Goal: Task Accomplishment & Management: Use online tool/utility

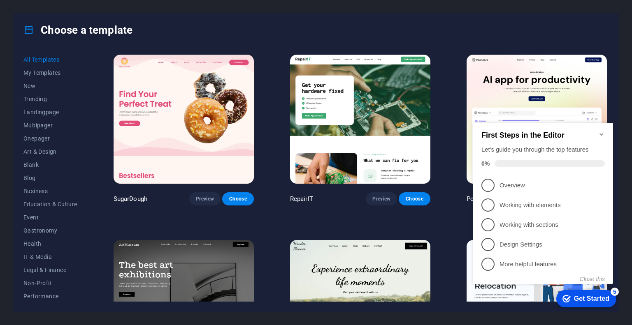
click at [603, 132] on icon "Minimize checklist" at bounding box center [601, 134] width 7 height 7
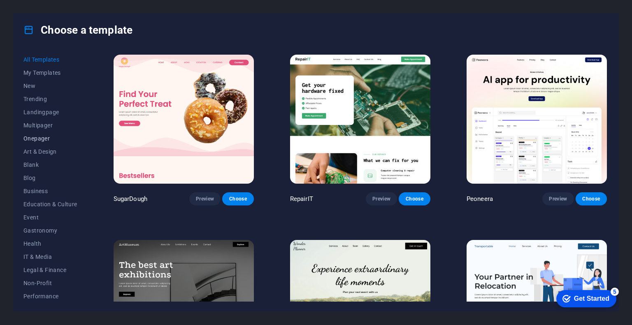
click at [42, 139] on span "Onepager" at bounding box center [50, 138] width 54 height 7
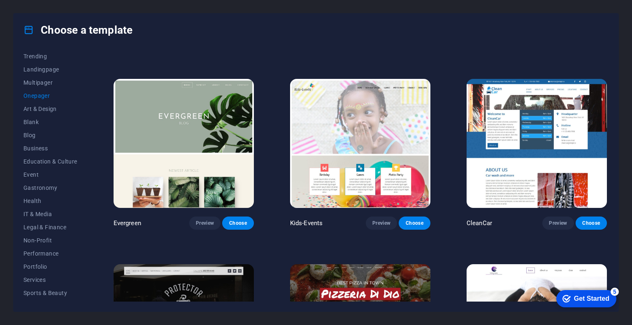
scroll to position [80, 0]
click at [39, 165] on span "Health" at bounding box center [50, 164] width 54 height 7
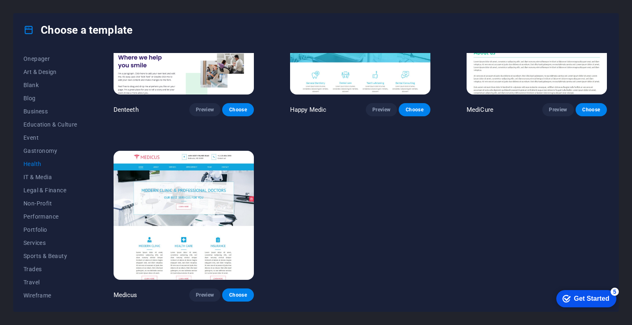
scroll to position [272, 0]
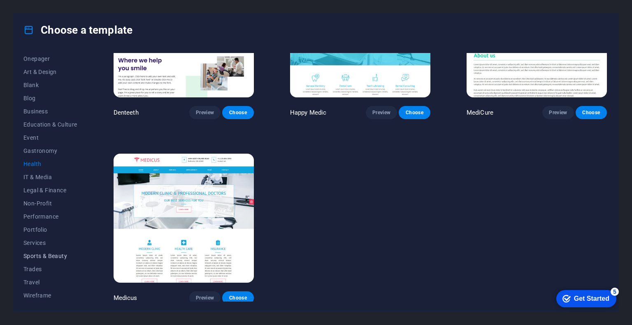
click at [57, 257] on span "Sports & Beauty" at bounding box center [50, 256] width 54 height 7
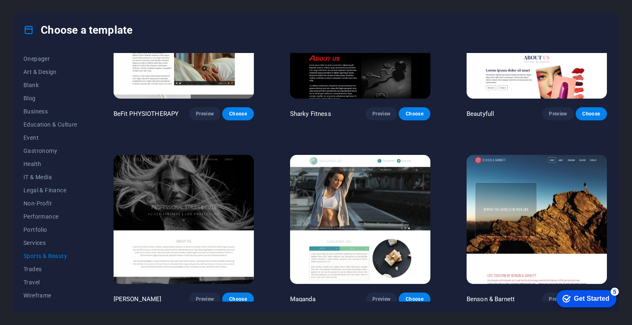
click at [57, 257] on span "Sports & Beauty" at bounding box center [50, 256] width 54 height 7
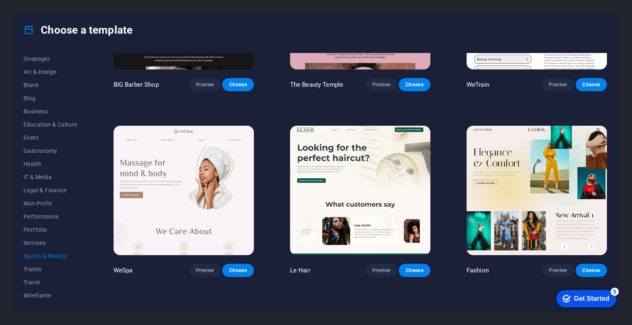
scroll to position [123, 0]
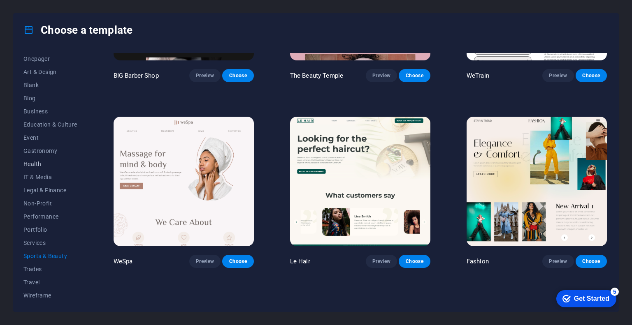
click at [38, 165] on span "Health" at bounding box center [50, 164] width 54 height 7
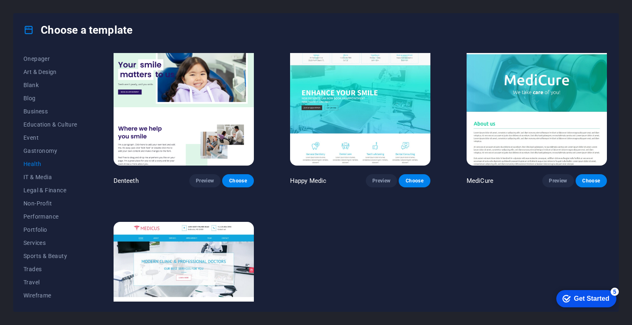
scroll to position [272, 0]
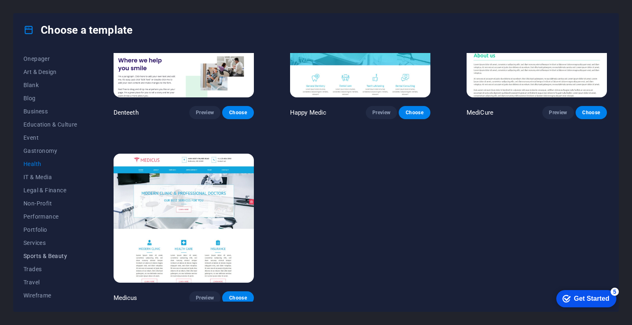
click at [53, 256] on span "Sports & Beauty" at bounding box center [50, 256] width 54 height 7
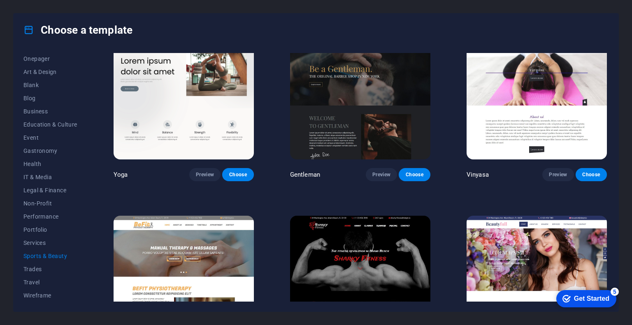
scroll to position [560, 0]
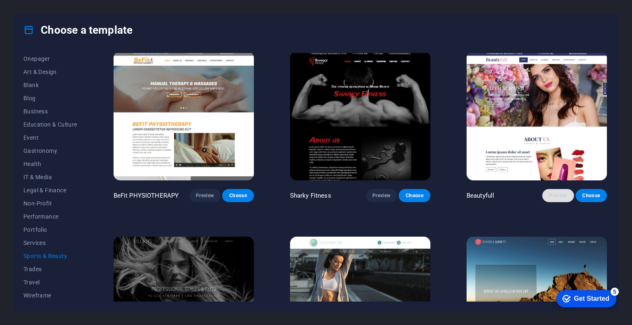
click at [561, 193] on span "Preview" at bounding box center [558, 196] width 18 height 7
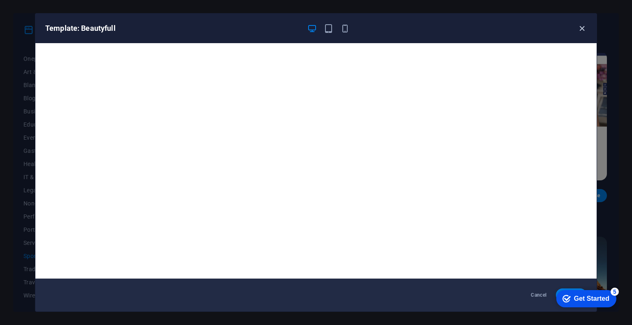
click at [583, 28] on icon "button" at bounding box center [581, 28] width 9 height 9
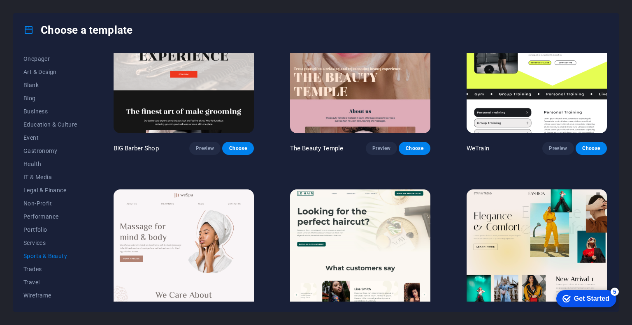
scroll to position [0, 0]
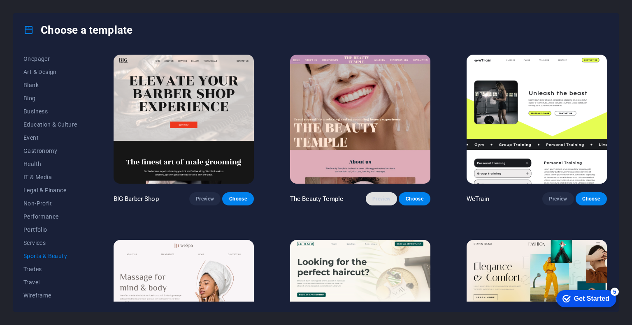
click at [386, 198] on span "Preview" at bounding box center [381, 199] width 18 height 7
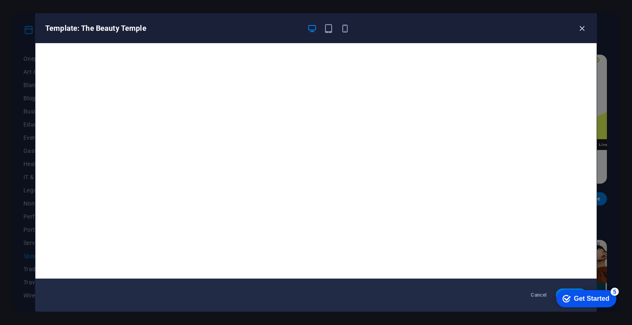
click at [585, 28] on icon "button" at bounding box center [581, 28] width 9 height 9
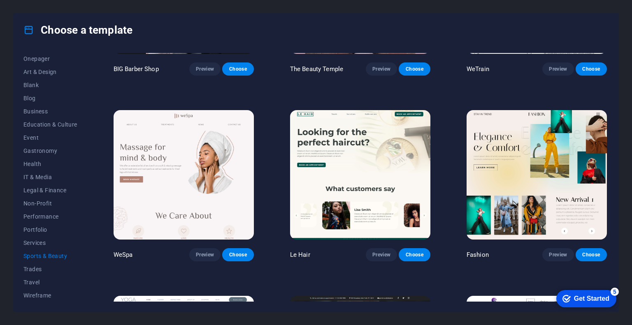
scroll to position [165, 0]
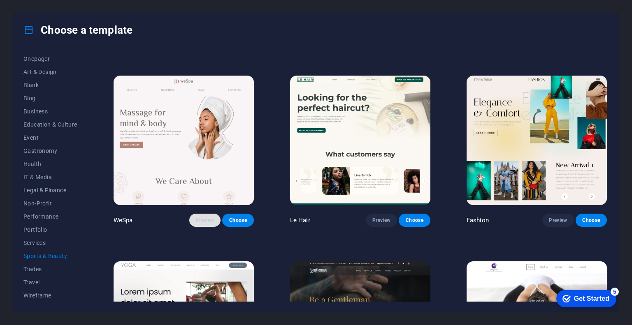
click at [203, 220] on span "Preview" at bounding box center [205, 220] width 18 height 7
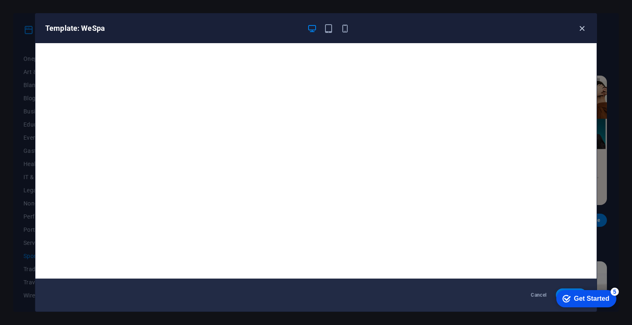
click at [581, 27] on icon "button" at bounding box center [581, 28] width 9 height 9
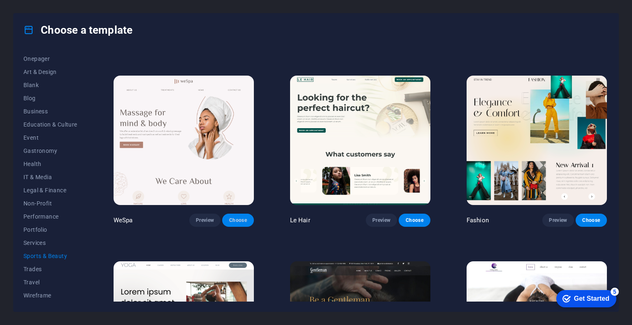
click at [242, 220] on span "Choose" at bounding box center [238, 220] width 18 height 7
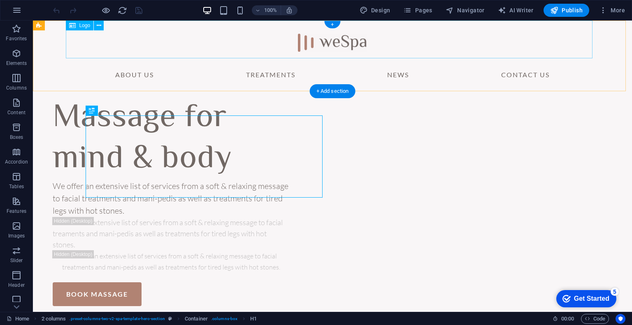
click at [350, 46] on div at bounding box center [332, 40] width 527 height 38
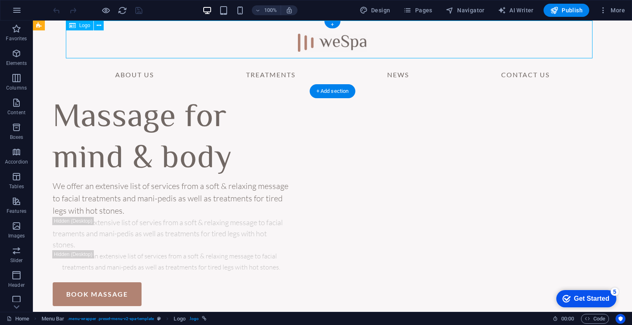
click at [350, 46] on div at bounding box center [332, 40] width 527 height 38
select select "px"
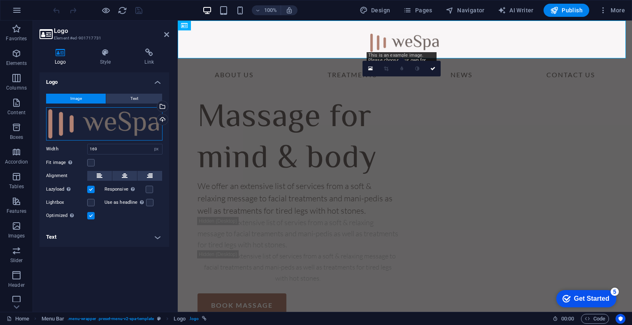
click at [134, 125] on div "Drag files here, click to choose files or select files from Files or our free s…" at bounding box center [104, 123] width 116 height 33
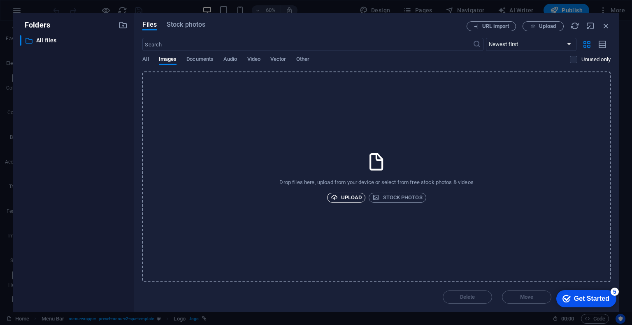
click at [350, 197] on span "Upload" at bounding box center [346, 198] width 31 height 10
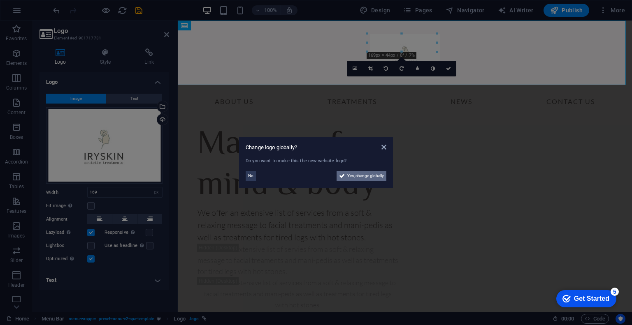
click at [372, 176] on span "Yes, change globally" at bounding box center [365, 176] width 37 height 10
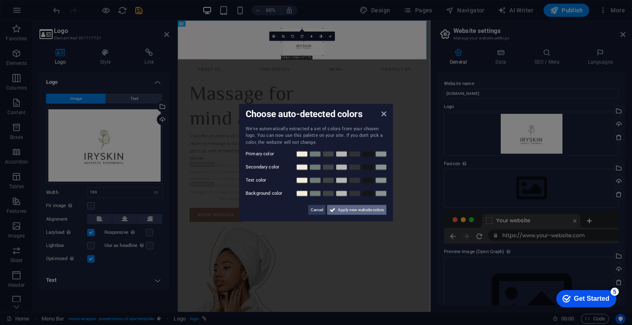
click at [374, 209] on span "Apply new website colors" at bounding box center [361, 210] width 46 height 10
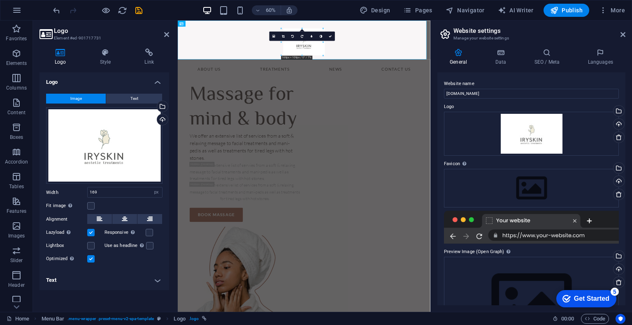
click at [625, 33] on aside "Website settings Manage your website settings General Data SEO / Meta Languages…" at bounding box center [531, 167] width 202 height 292
click at [622, 34] on icon at bounding box center [622, 34] width 5 height 7
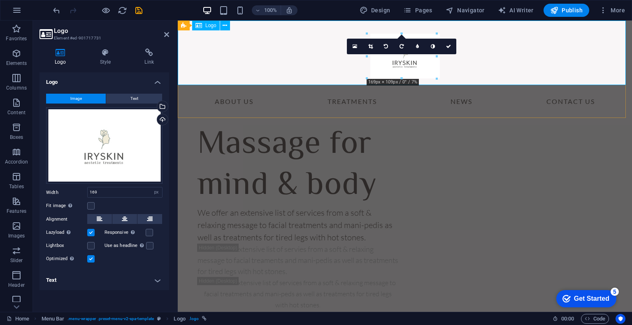
click at [526, 53] on div at bounding box center [405, 53] width 454 height 65
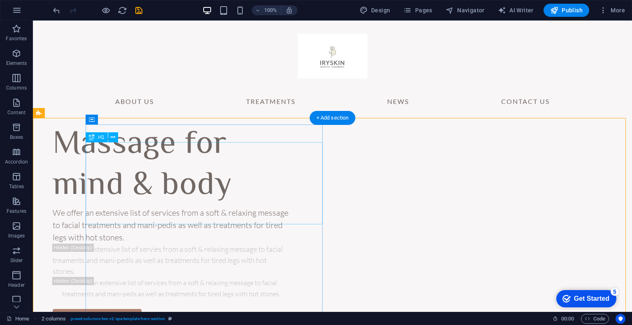
click at [209, 167] on div "Massage for mind & body" at bounding box center [171, 166] width 237 height 82
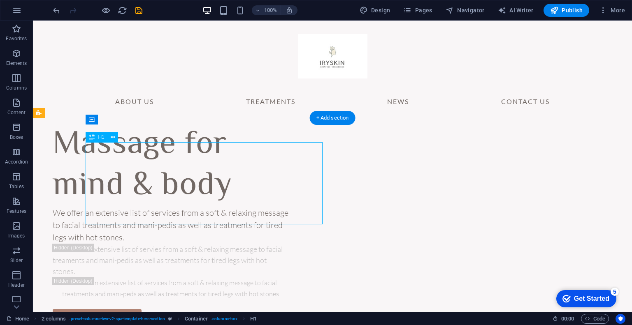
click at [210, 167] on div "Massage for mind & body" at bounding box center [171, 166] width 237 height 82
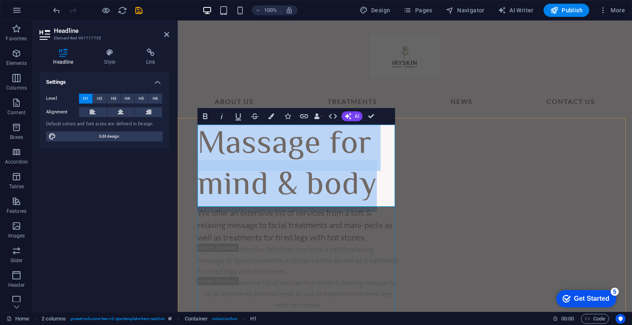
click at [320, 144] on h1 "Massage for mind & body" at bounding box center [297, 166] width 201 height 82
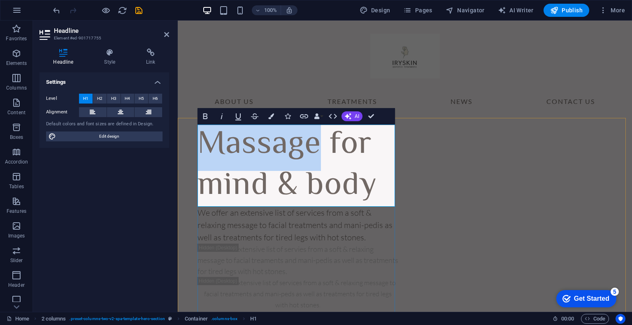
drag, startPoint x: 320, startPoint y: 143, endPoint x: 204, endPoint y: 156, distance: 116.8
click at [204, 156] on h1 "Massage for mind & body" at bounding box center [297, 166] width 201 height 82
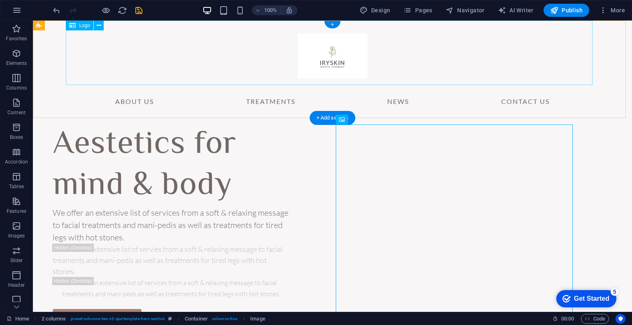
click at [329, 62] on div at bounding box center [332, 53] width 527 height 65
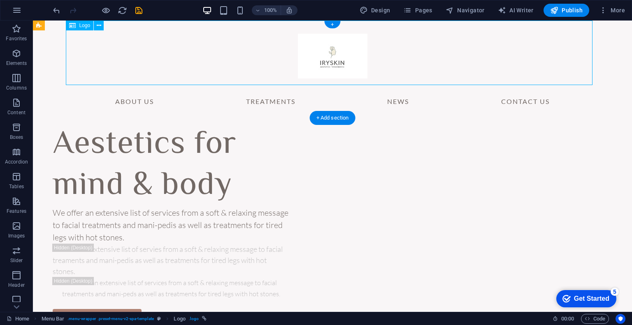
click at [329, 62] on div at bounding box center [332, 53] width 527 height 65
select select "px"
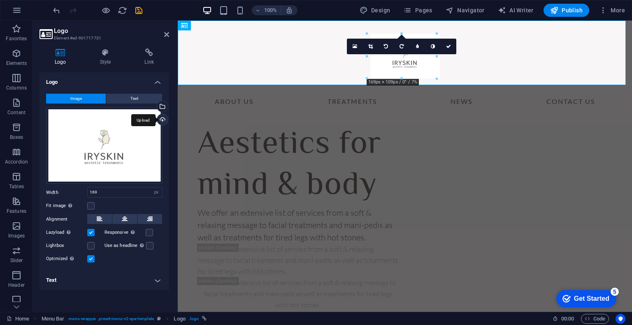
click at [161, 118] on div "Upload" at bounding box center [162, 120] width 12 height 12
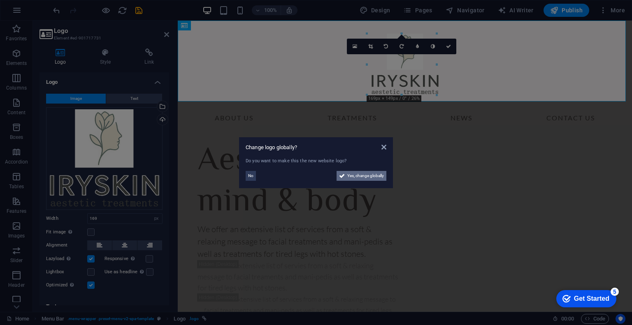
click at [367, 175] on span "Yes, change globally" at bounding box center [365, 176] width 37 height 10
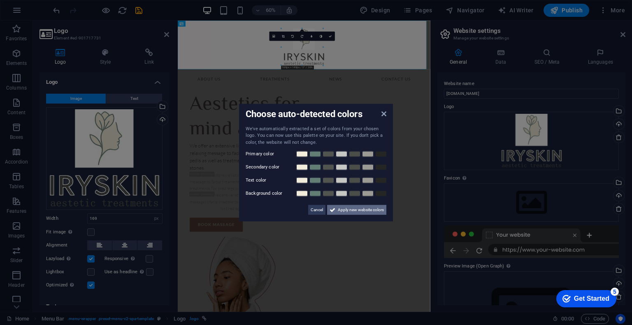
click at [361, 210] on span "Apply new website colors" at bounding box center [361, 210] width 46 height 10
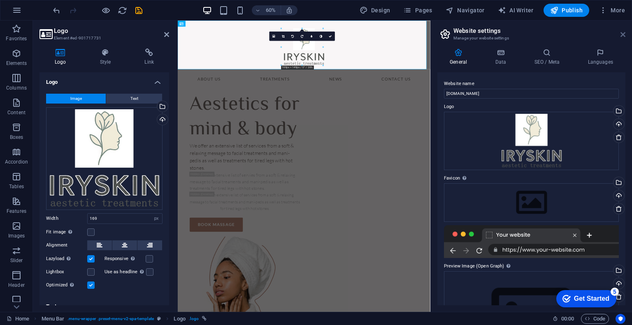
click at [623, 34] on icon at bounding box center [622, 34] width 5 height 7
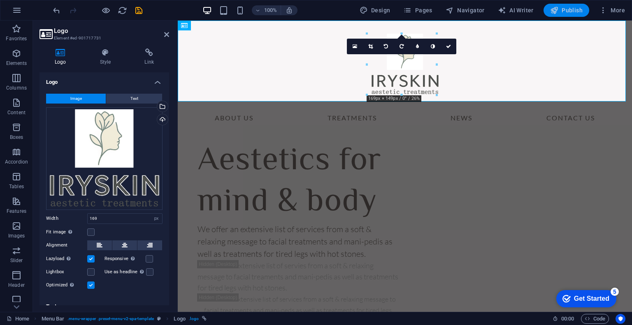
click at [571, 9] on span "Publish" at bounding box center [566, 10] width 32 height 8
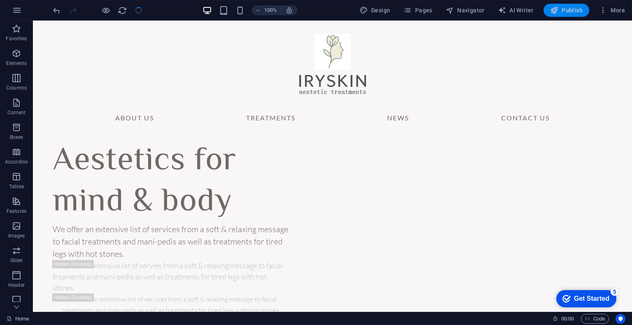
click at [570, 9] on span "Publish" at bounding box center [566, 10] width 32 height 8
